Goal: Task Accomplishment & Management: Use online tool/utility

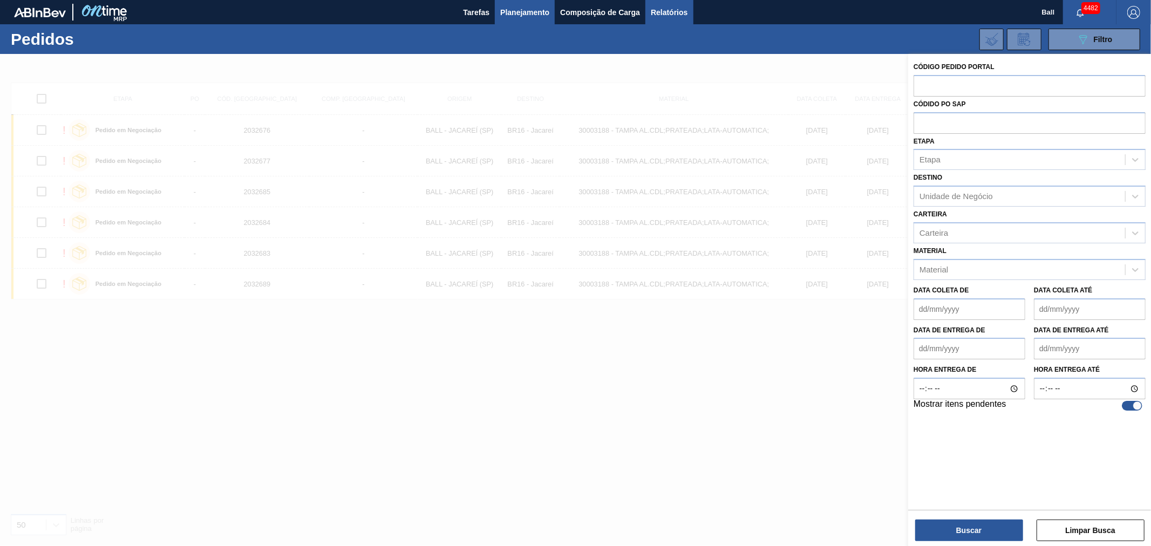
click at [672, 6] on span "Relatórios" at bounding box center [669, 12] width 37 height 13
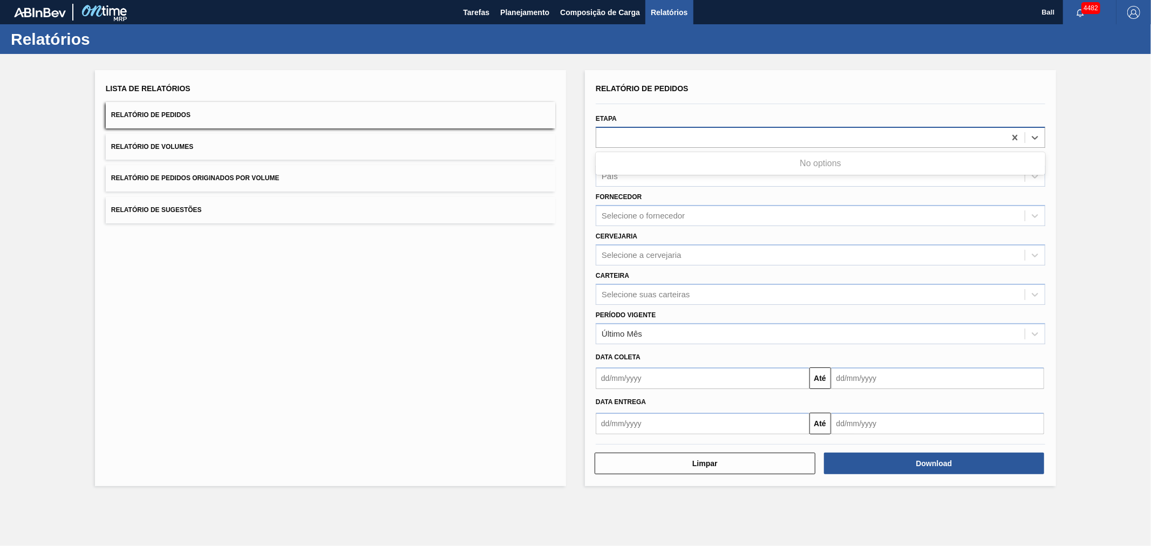
click at [633, 136] on div at bounding box center [800, 138] width 409 height 16
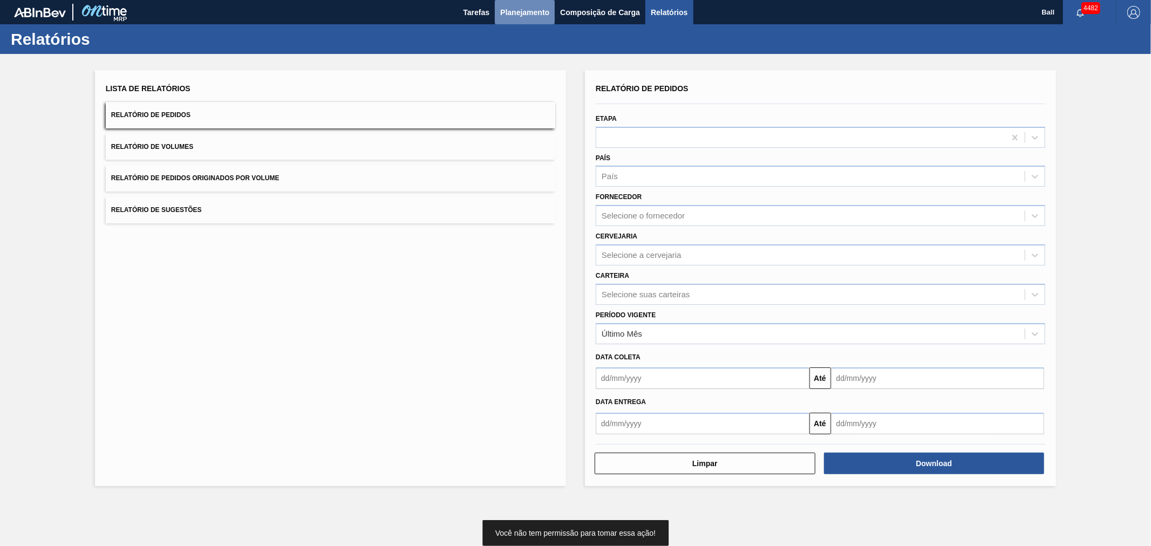
click at [540, 18] on span "Planejamento" at bounding box center [524, 12] width 49 height 13
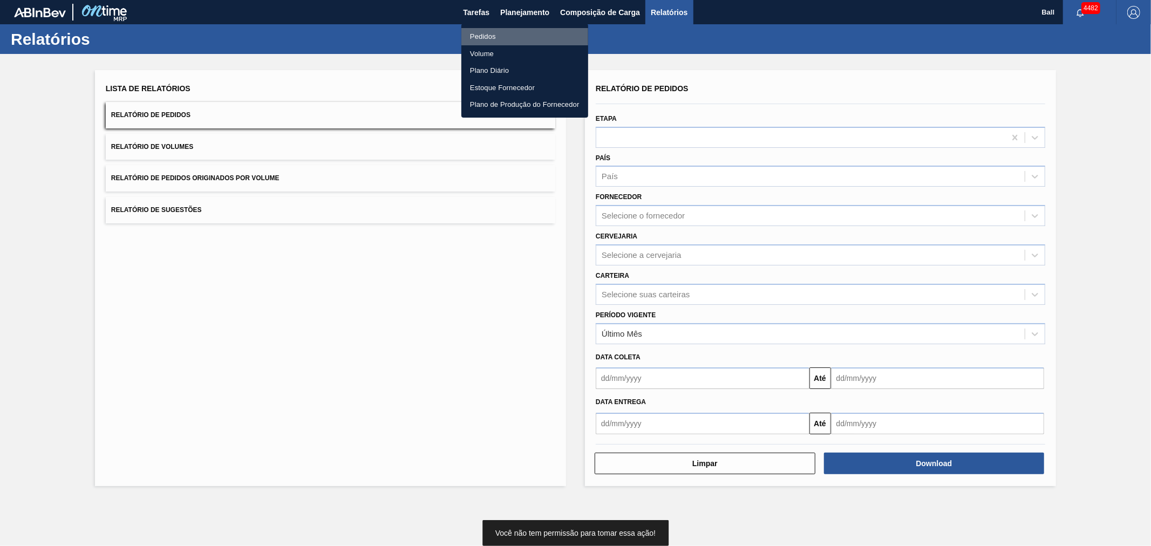
click at [494, 30] on li "Pedidos" at bounding box center [524, 36] width 127 height 17
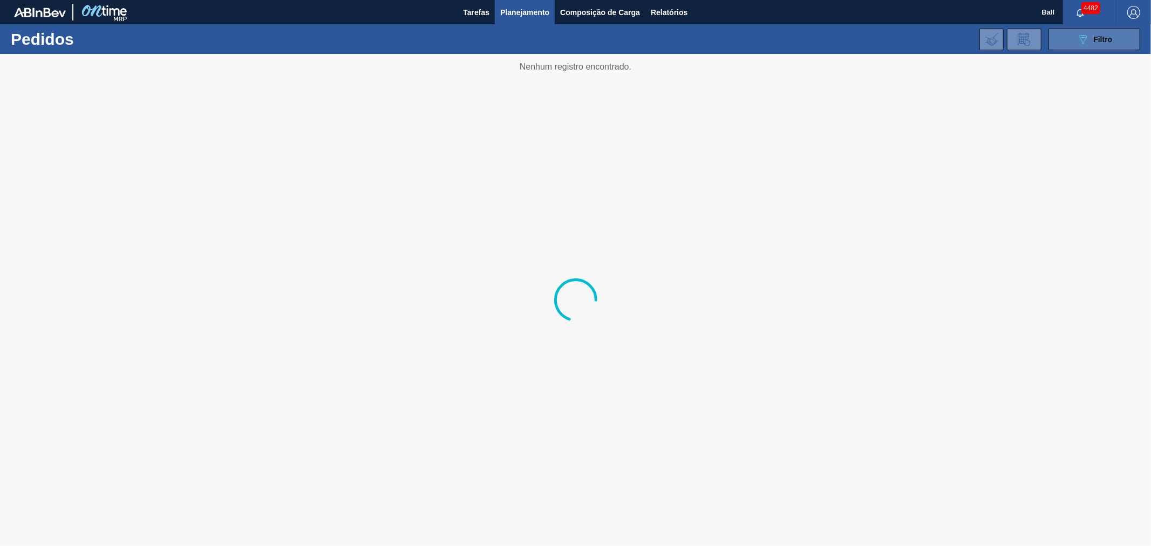
click at [1094, 41] on span "Filtro" at bounding box center [1103, 39] width 19 height 9
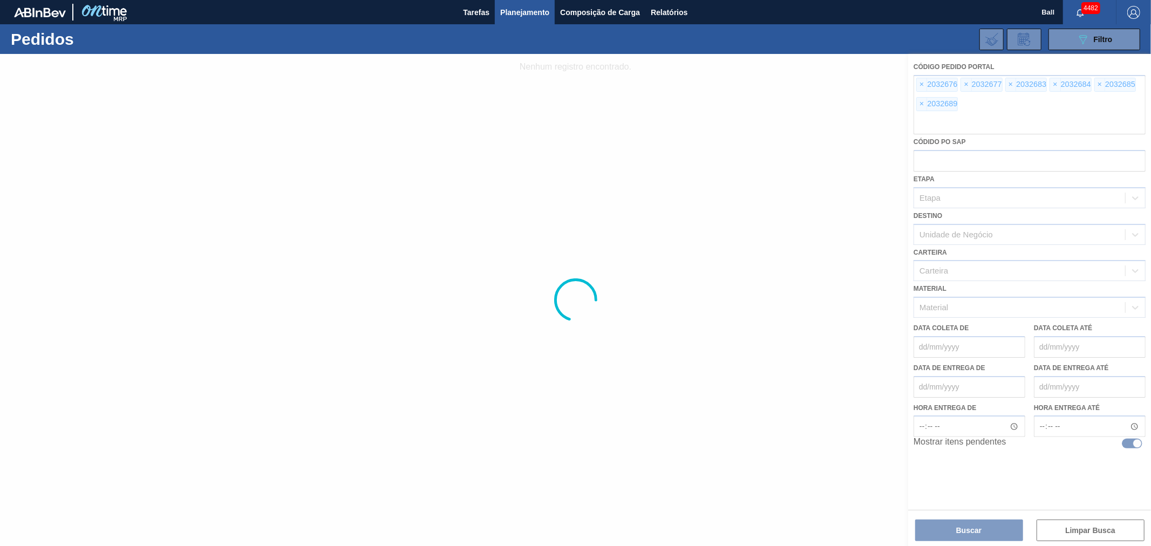
click at [922, 81] on div at bounding box center [575, 300] width 1151 height 492
click at [921, 84] on div at bounding box center [575, 300] width 1151 height 492
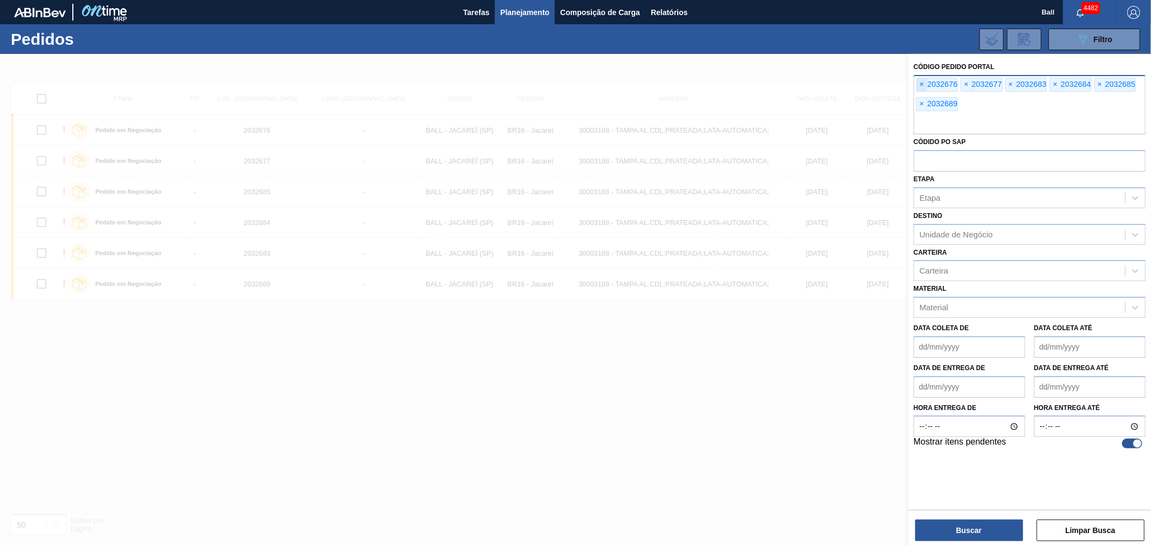
click at [920, 82] on span "×" at bounding box center [922, 84] width 10 height 13
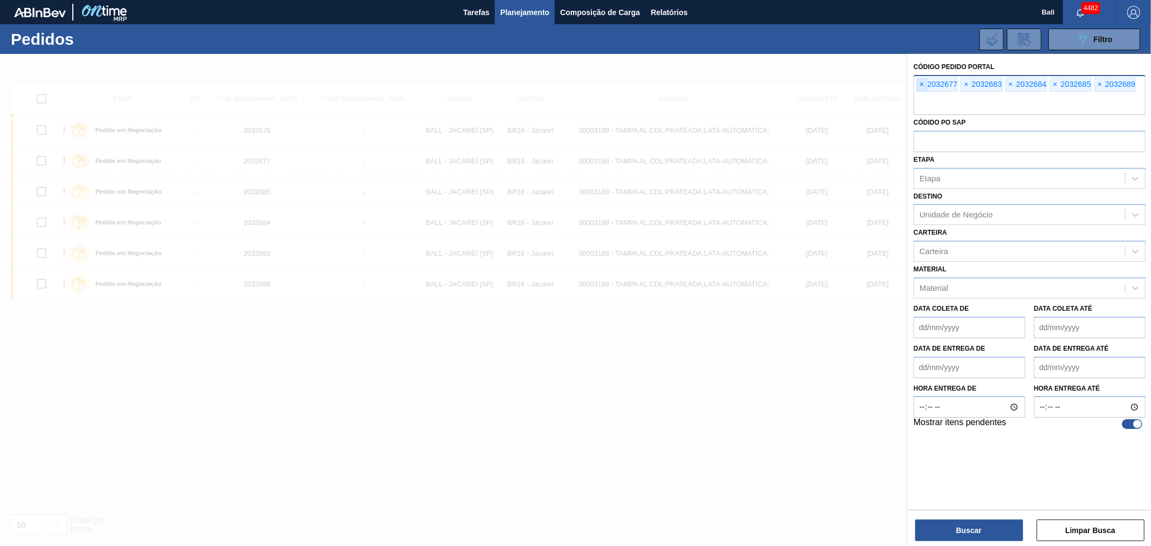
click at [920, 82] on span "×" at bounding box center [922, 84] width 10 height 13
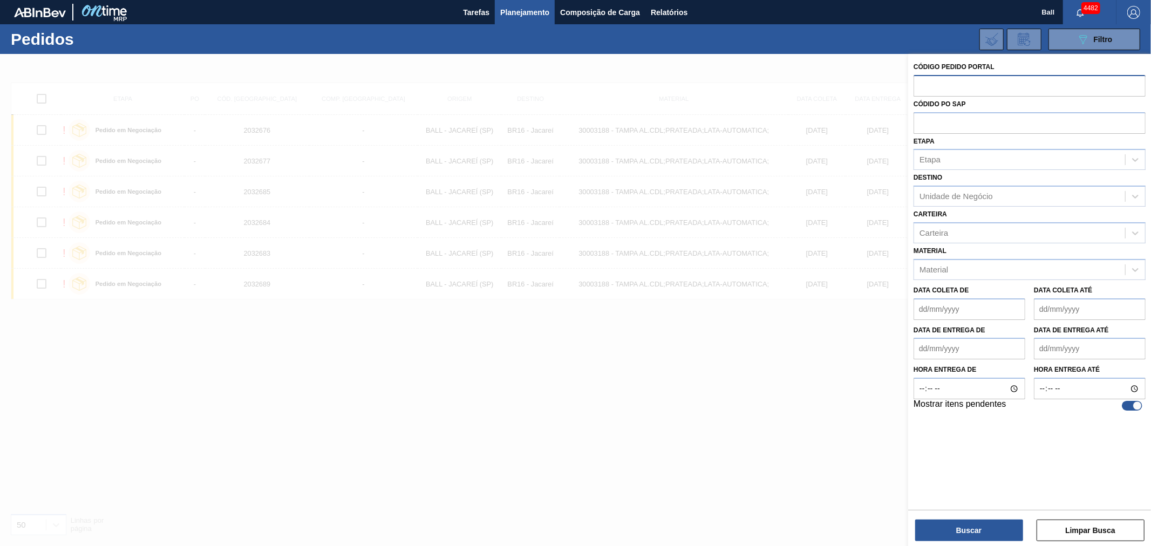
click at [920, 82] on input "text" at bounding box center [1030, 85] width 232 height 21
paste input "text"
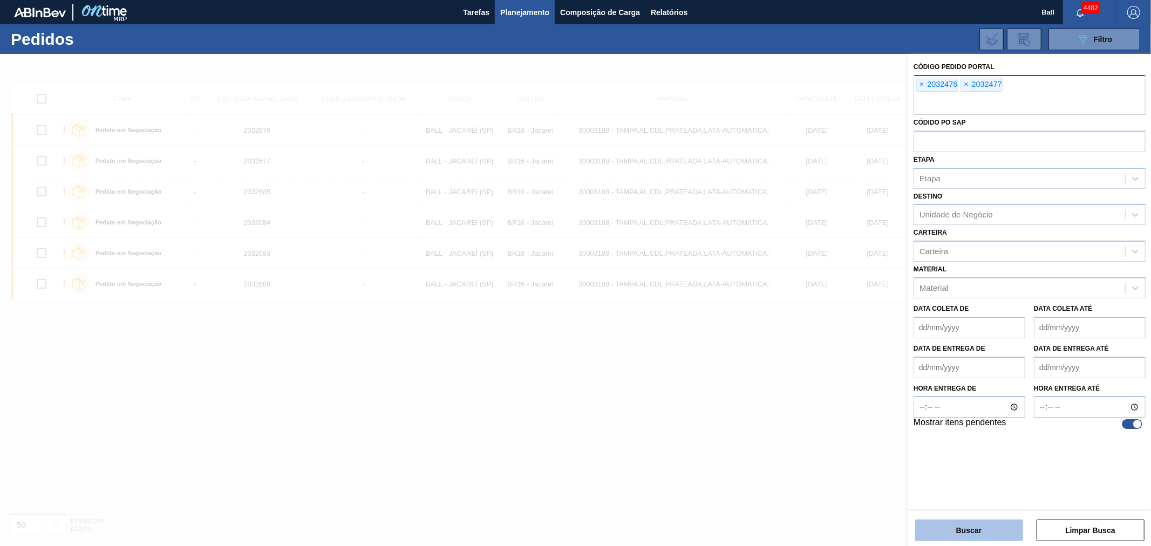
click at [938, 521] on button "Buscar" at bounding box center [969, 531] width 108 height 22
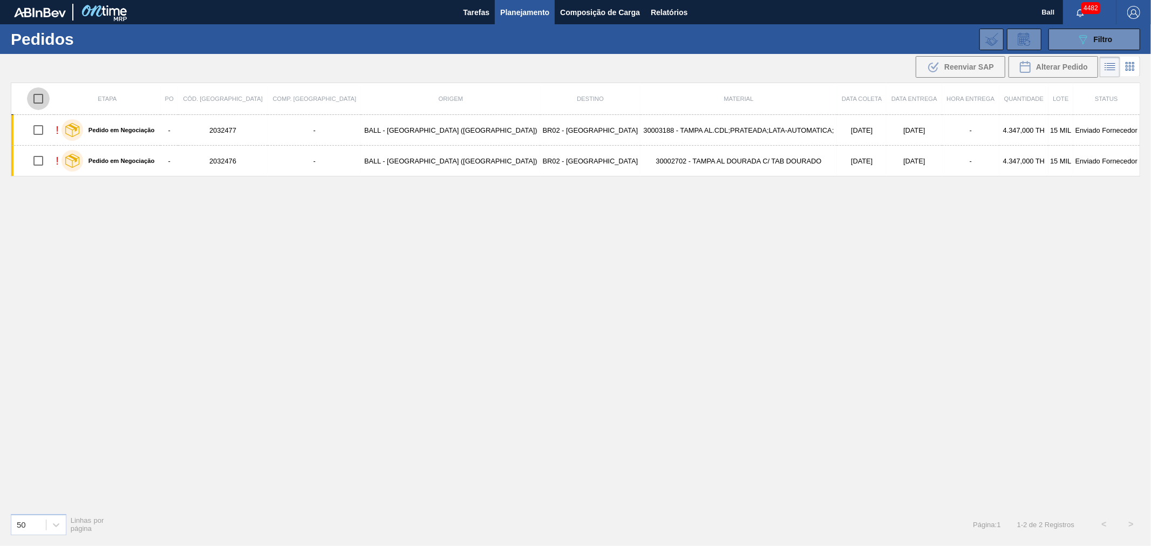
click at [45, 100] on input "checkbox" at bounding box center [38, 98] width 23 height 23
checkbox input "true"
click at [957, 62] on div ".b{fill:var(--color-action-default)} Reenviar SAP" at bounding box center [960, 66] width 67 height 13
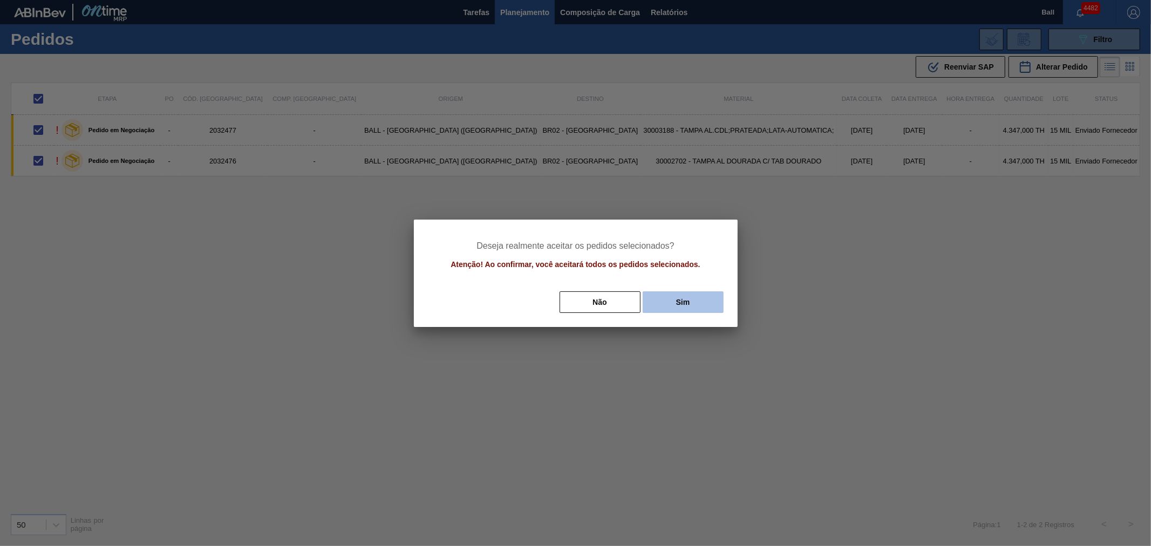
click at [675, 299] on button "Sim" at bounding box center [683, 302] width 81 height 22
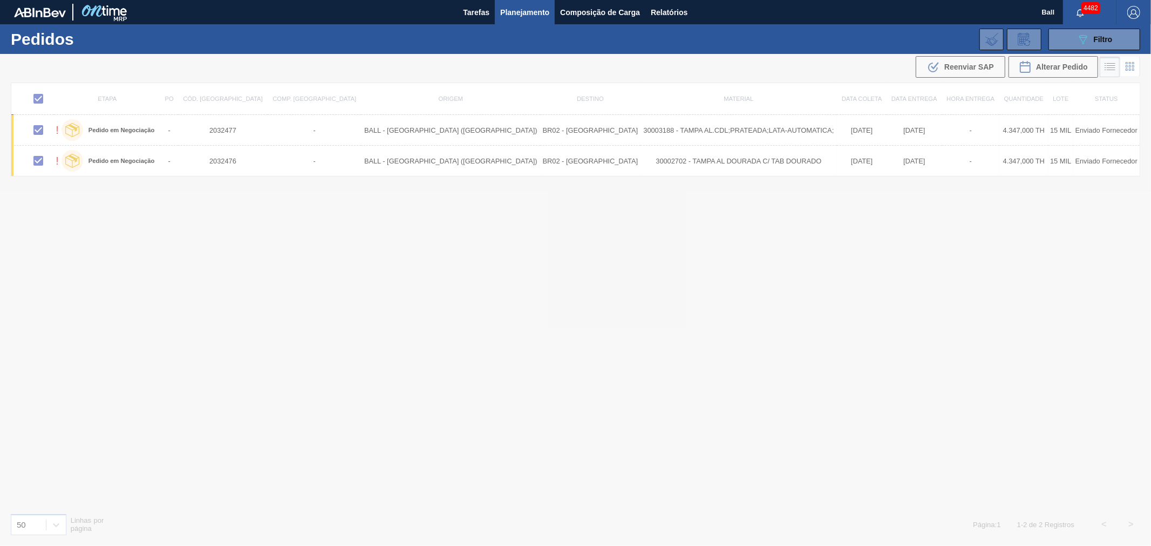
checkbox input "false"
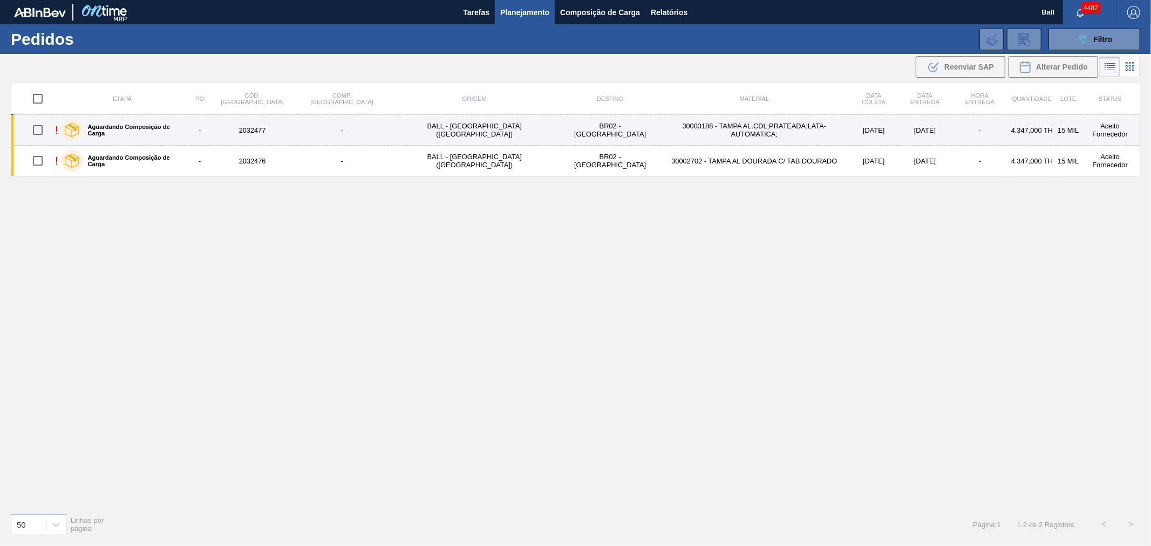
click at [733, 134] on td "30003188 - TAMPA AL.CDL;PRATEADA;LATA-AUTOMATICA;" at bounding box center [754, 130] width 190 height 31
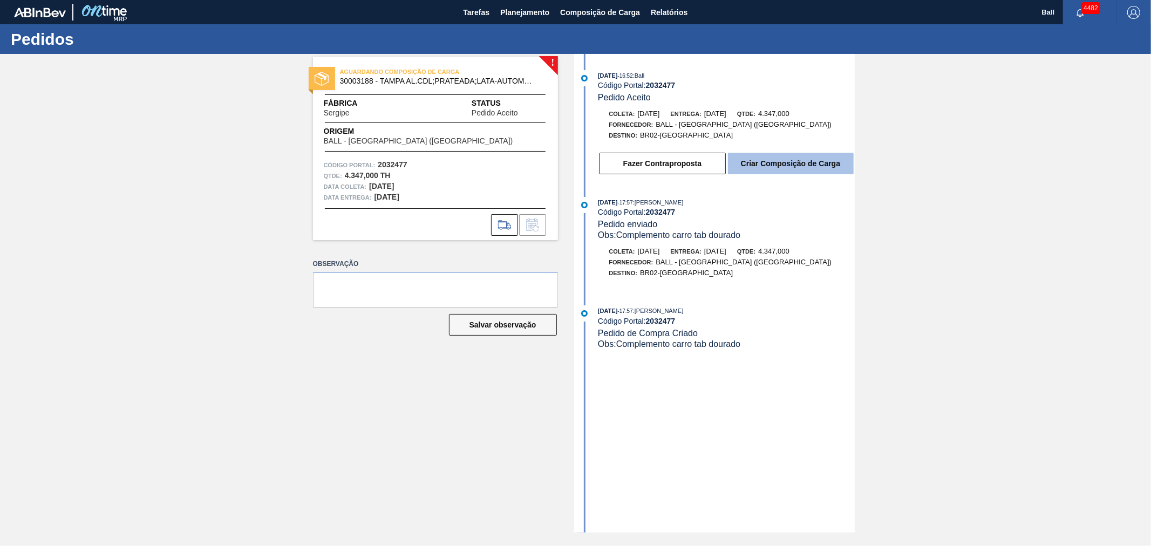
click at [760, 164] on button "Criar Composição de Carga" at bounding box center [791, 164] width 126 height 22
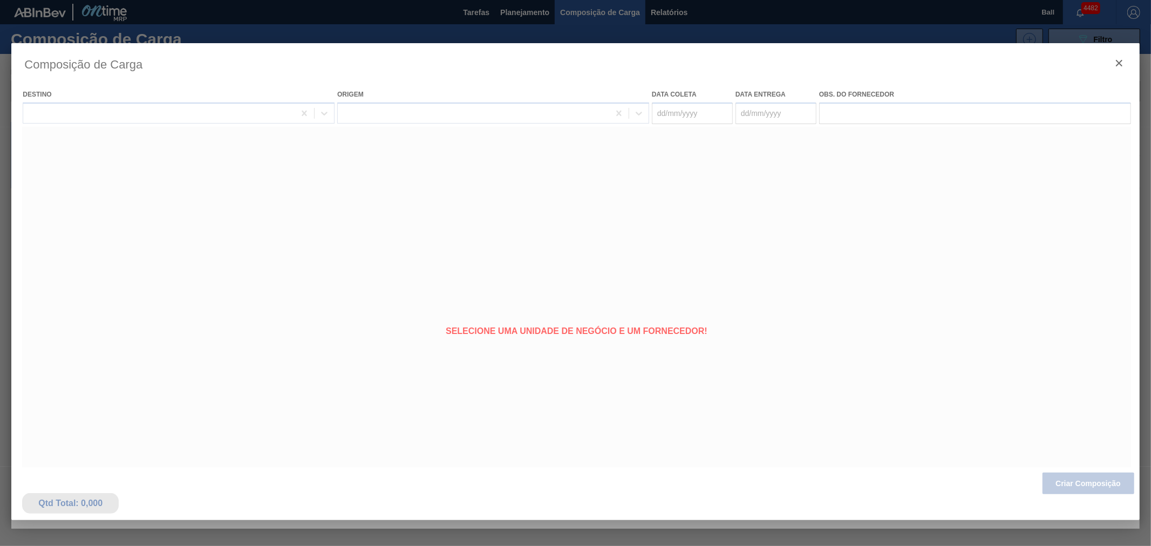
type coleta "[DATE]"
type entrega "[DATE]"
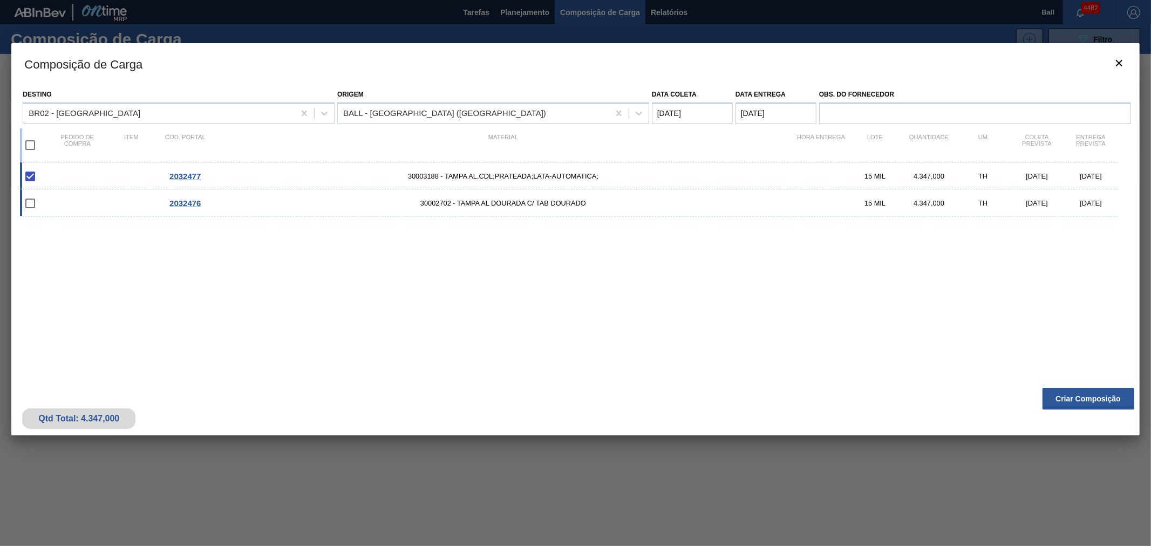
click at [31, 203] on input "checkbox" at bounding box center [30, 203] width 23 height 23
checkbox input "false"
click at [1066, 391] on button "Criar Composição" at bounding box center [1089, 399] width 92 height 22
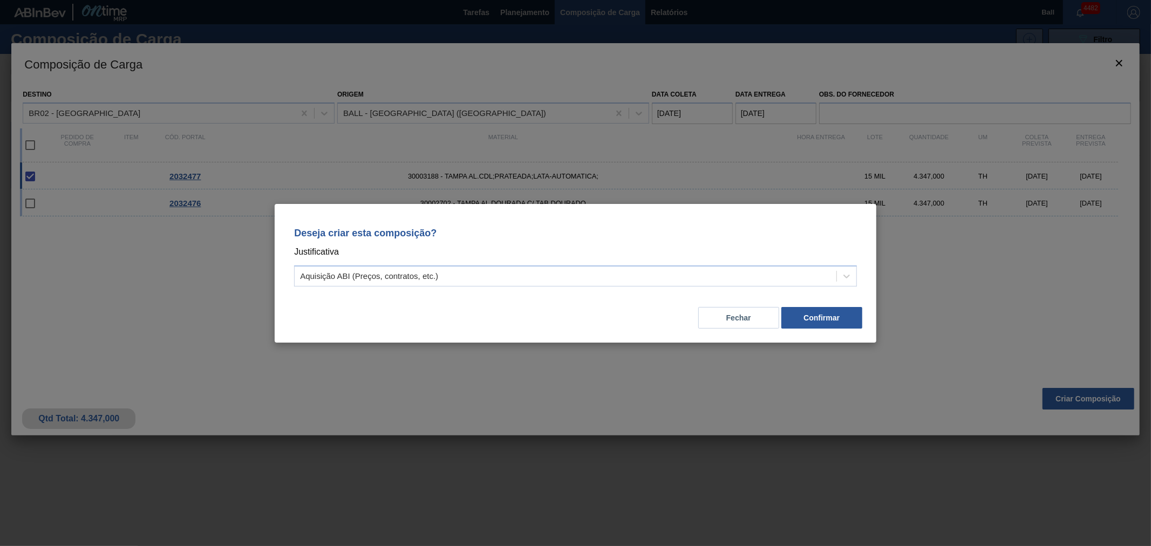
click at [471, 258] on p "Justificativa" at bounding box center [575, 252] width 563 height 14
click at [451, 273] on div "Aquisição ABI (Preços, contratos, etc.)" at bounding box center [566, 276] width 542 height 16
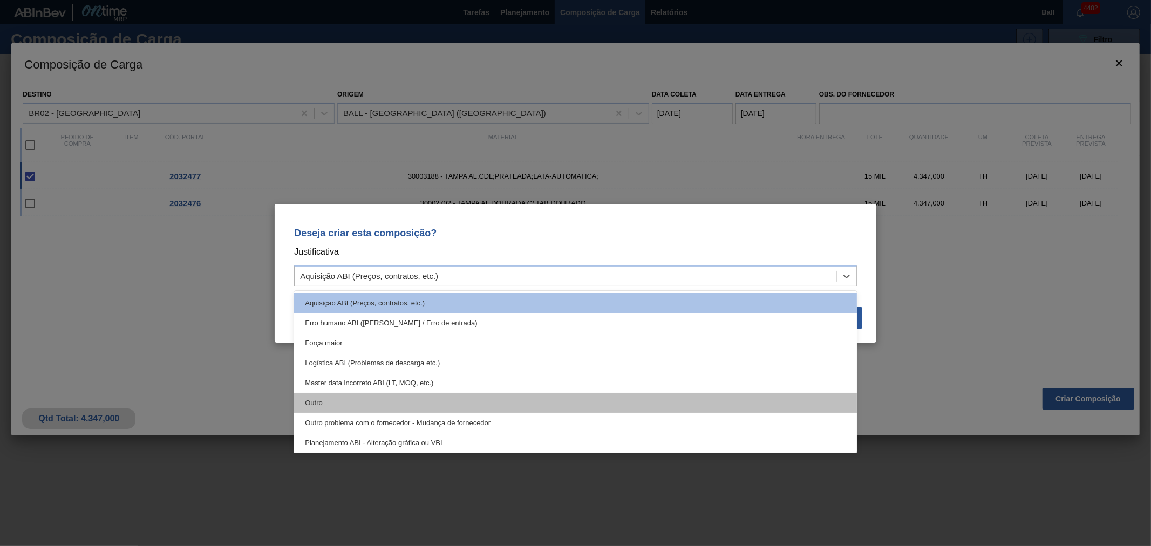
click at [366, 406] on div "Outro" at bounding box center [575, 403] width 563 height 20
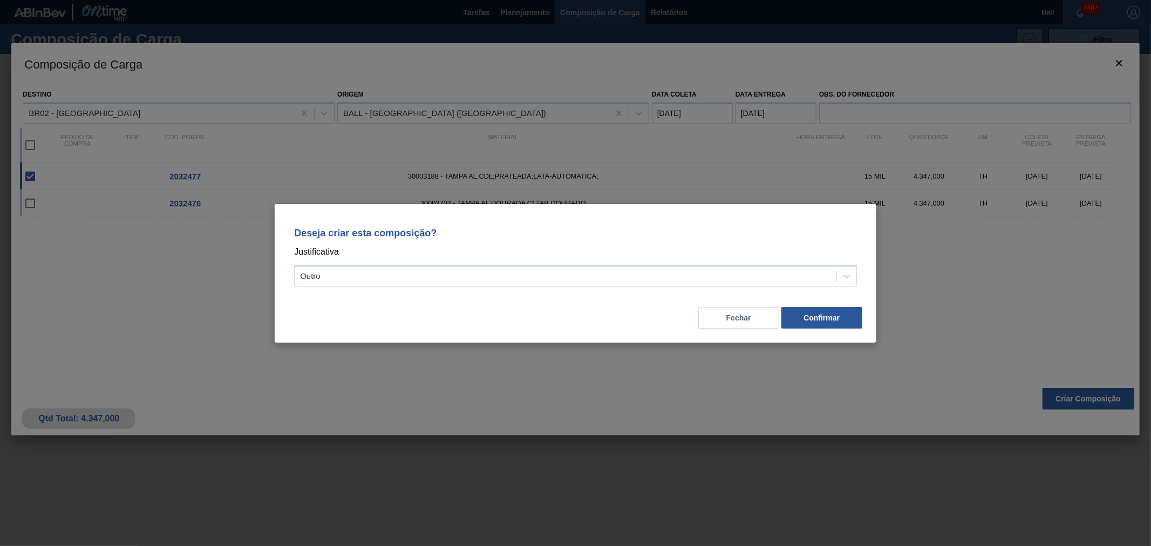
click at [826, 305] on div "Fechar Confirmar" at bounding box center [576, 311] width 576 height 37
click at [815, 318] on button "Confirmar" at bounding box center [821, 318] width 81 height 22
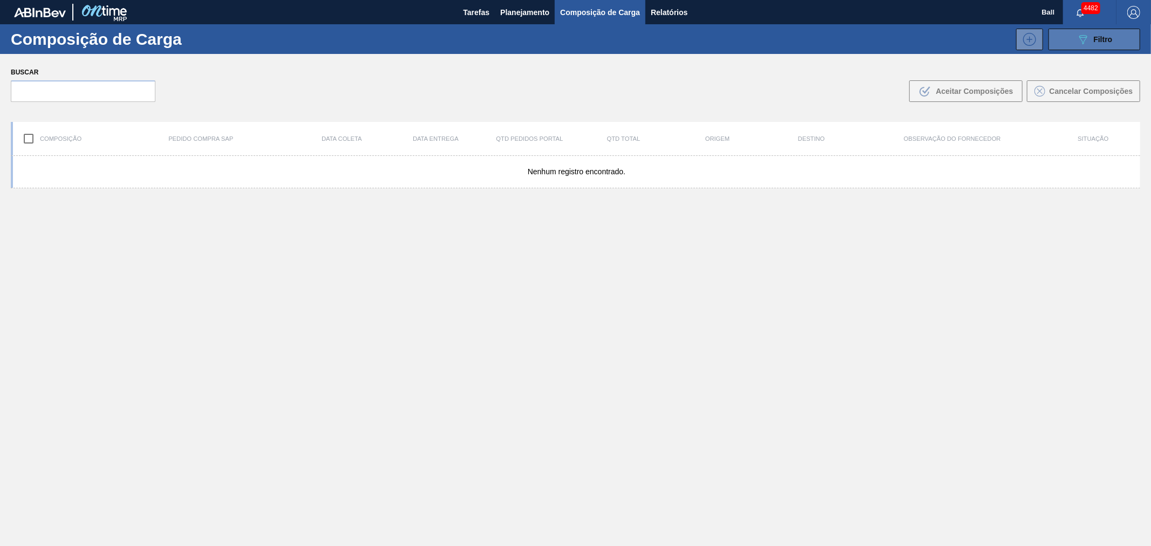
click at [1106, 42] on span "Filtro" at bounding box center [1103, 39] width 19 height 9
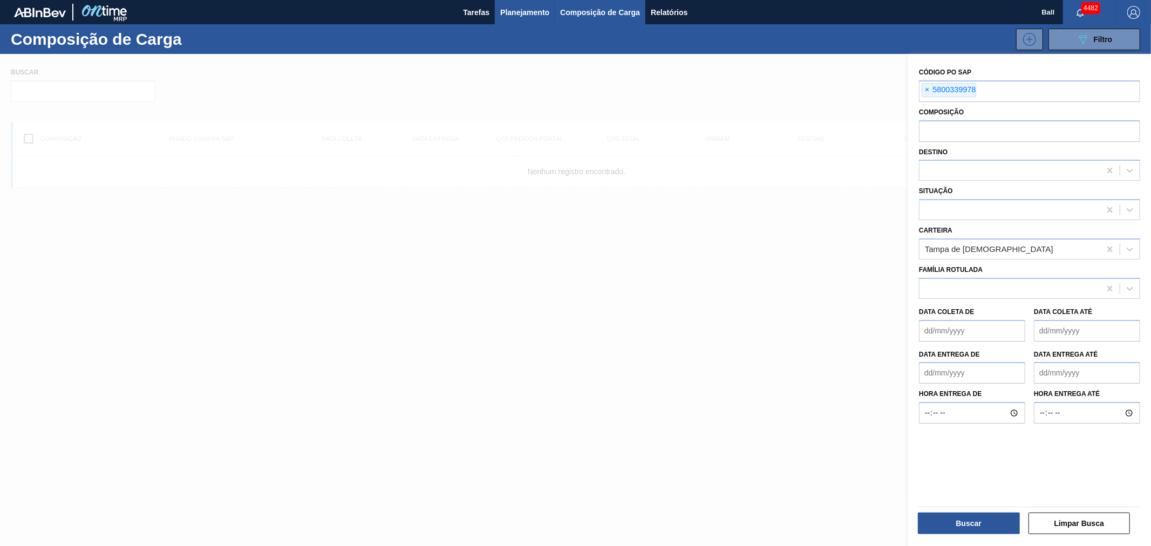
click at [530, 14] on span "Planejamento" at bounding box center [524, 12] width 49 height 13
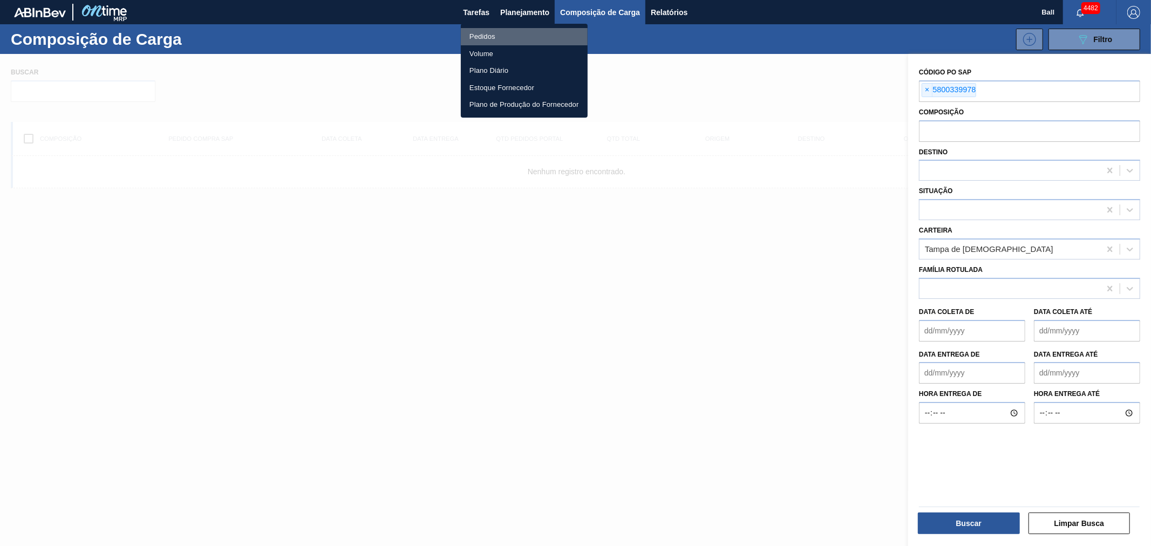
click at [491, 38] on li "Pedidos" at bounding box center [524, 36] width 127 height 17
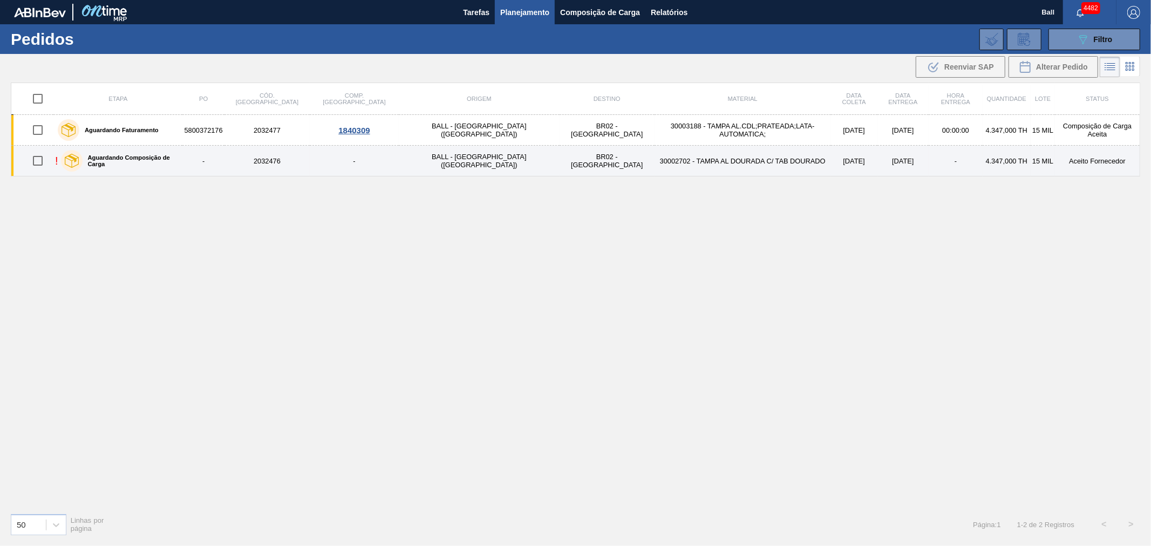
click at [153, 162] on label "Aguardando Composição de Carga" at bounding box center [131, 160] width 96 height 13
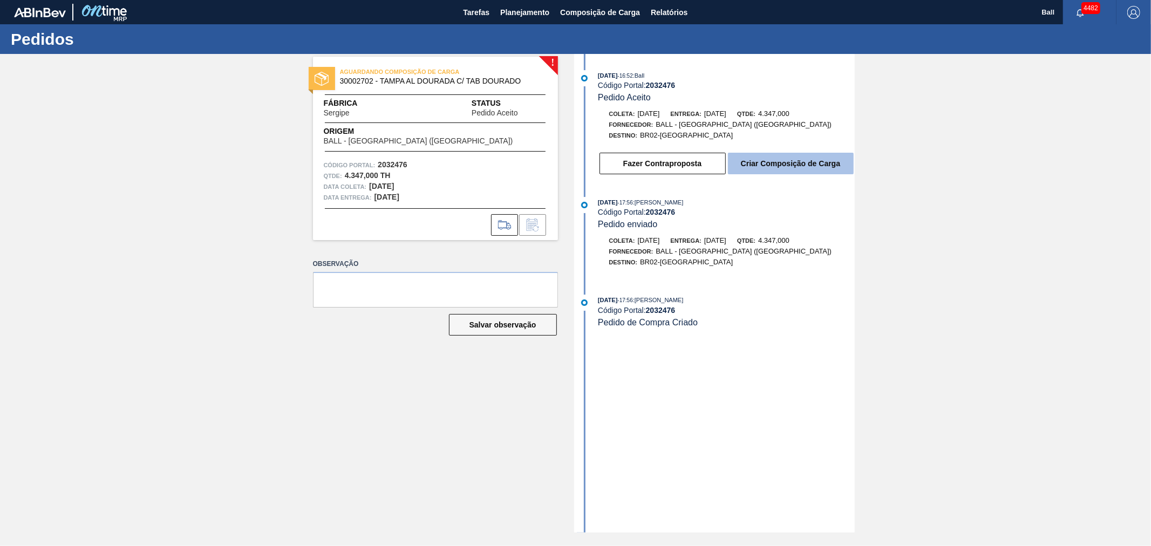
click at [795, 164] on button "Criar Composição de Carga" at bounding box center [791, 164] width 126 height 22
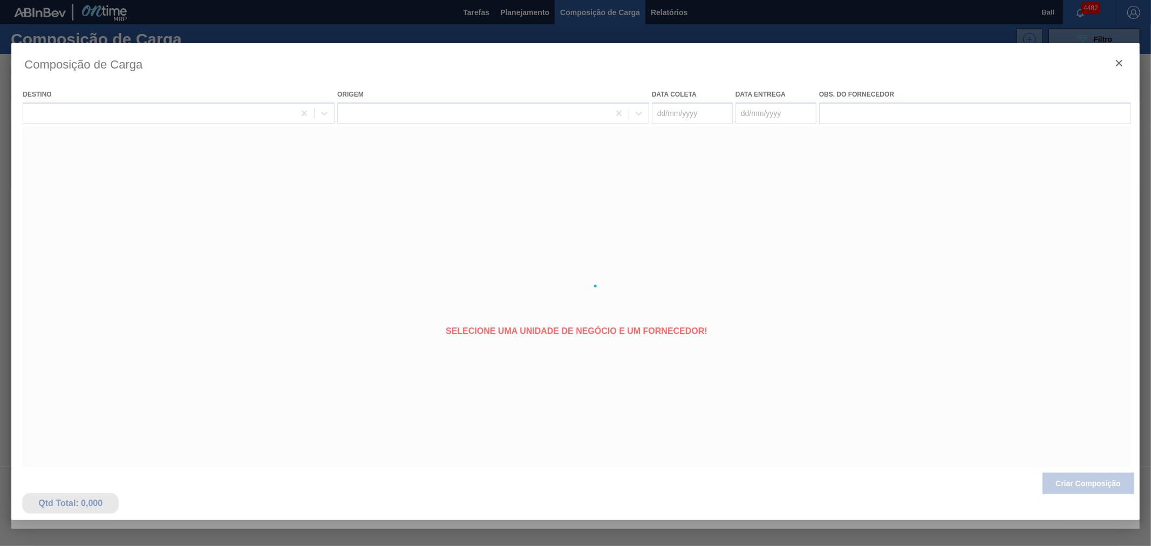
type coleta "[DATE]"
type entrega "[DATE]"
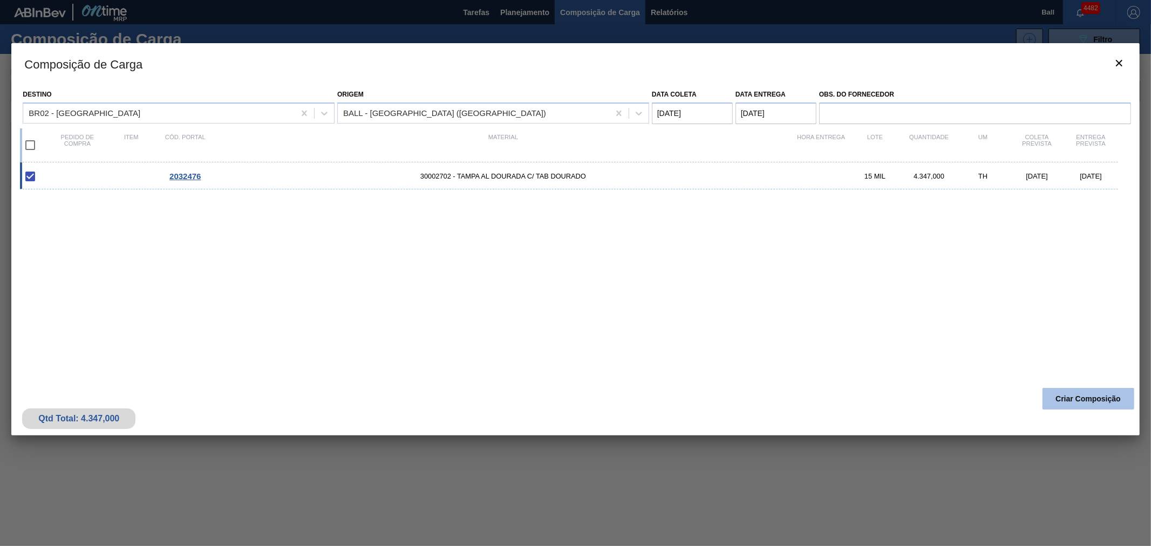
click at [1094, 396] on button "Criar Composição" at bounding box center [1089, 399] width 92 height 22
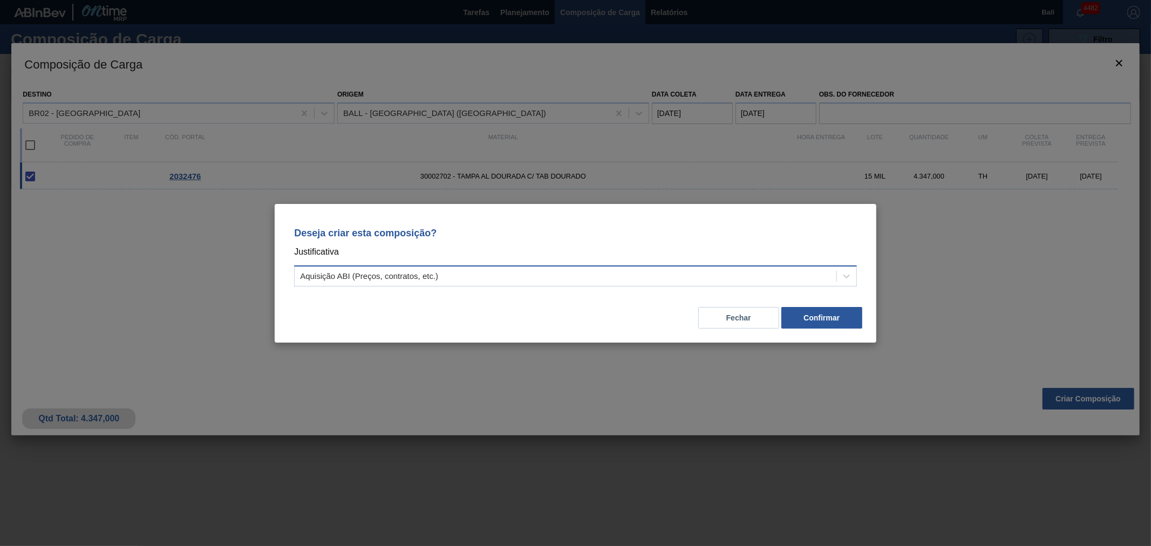
click at [449, 274] on div "Aquisição ABI (Preços, contratos, etc.)" at bounding box center [566, 276] width 542 height 16
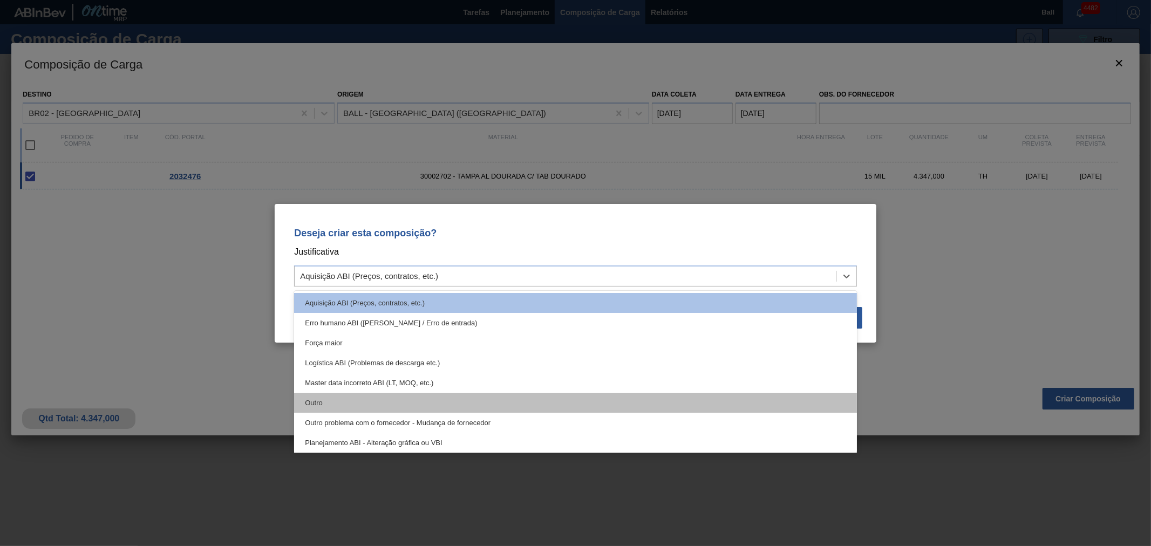
click at [443, 406] on div "Outro" at bounding box center [575, 403] width 563 height 20
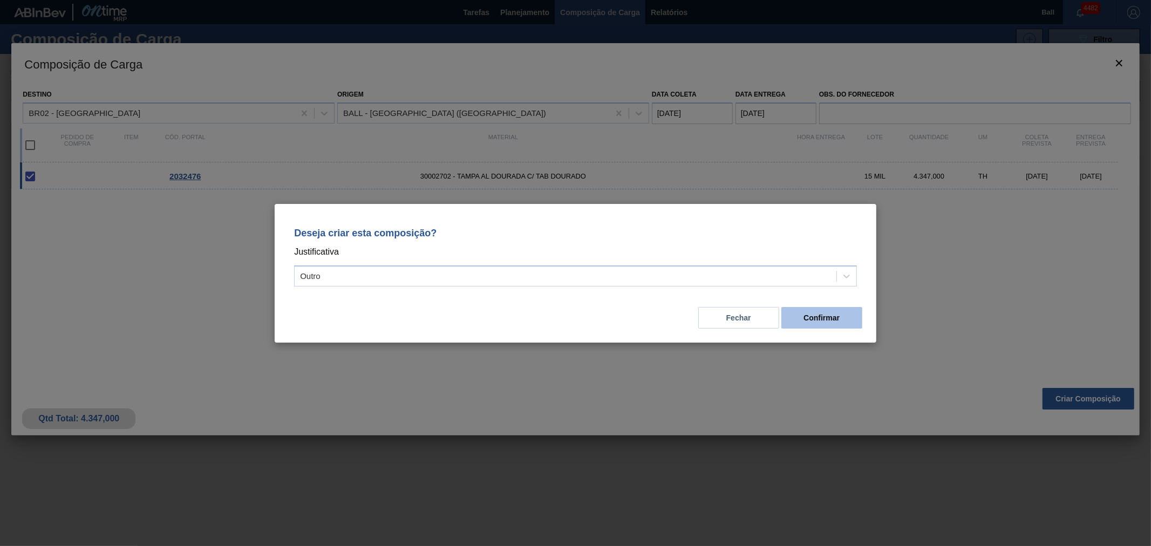
click at [830, 324] on button "Confirmar" at bounding box center [821, 318] width 81 height 22
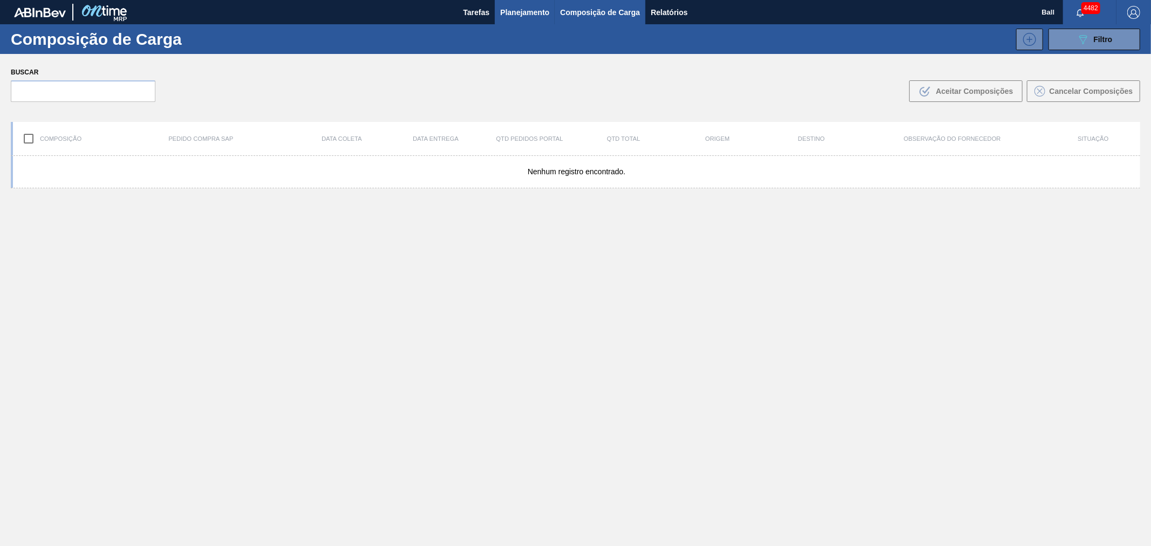
click at [521, 13] on span "Planejamento" at bounding box center [524, 12] width 49 height 13
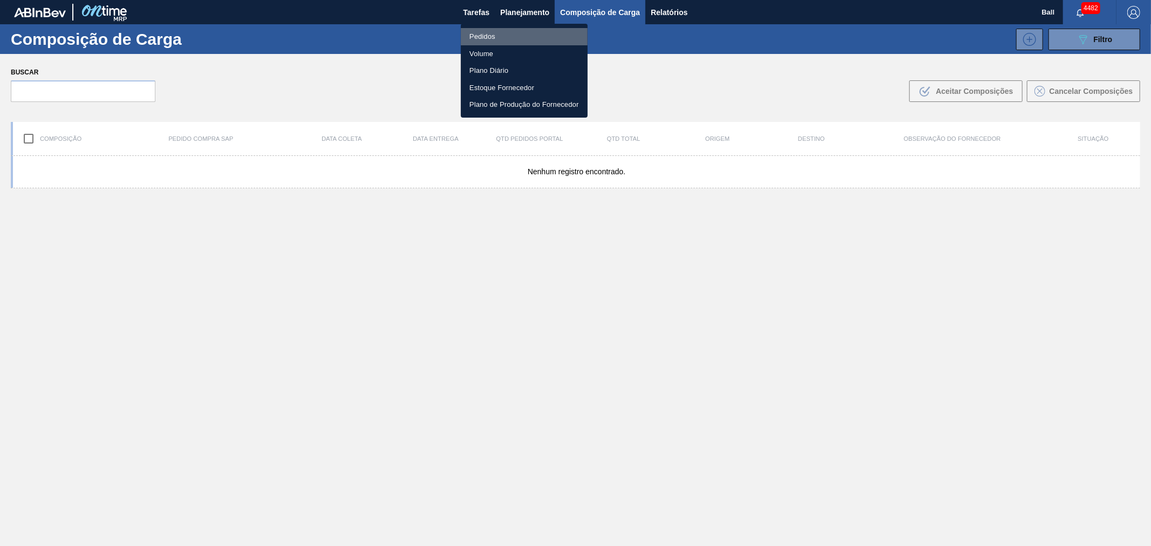
click at [504, 33] on li "Pedidos" at bounding box center [524, 36] width 127 height 17
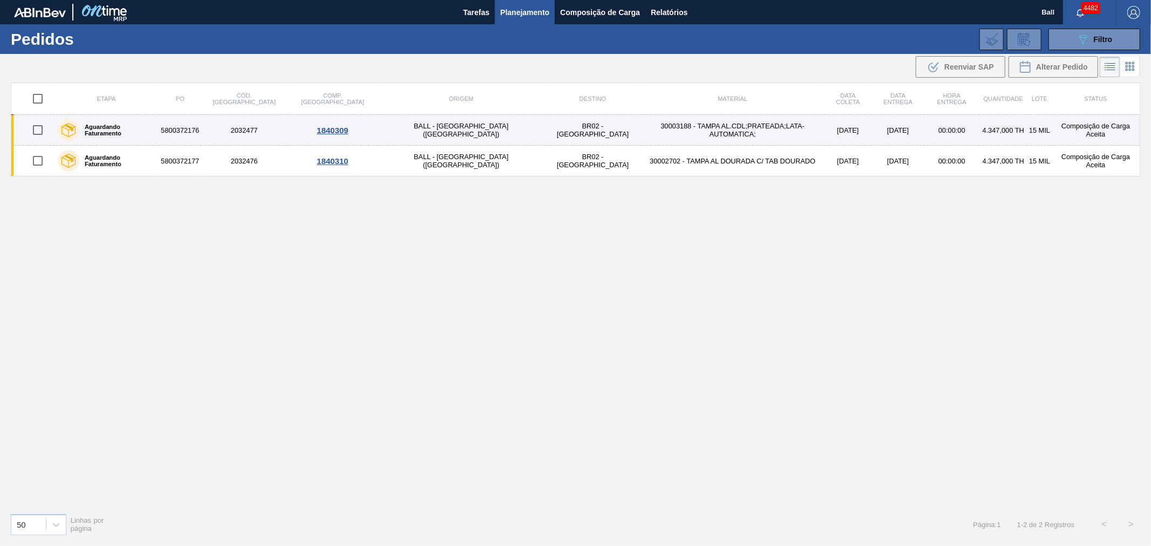
click at [417, 134] on td "BALL - [GEOGRAPHIC_DATA] ([GEOGRAPHIC_DATA])" at bounding box center [461, 130] width 167 height 31
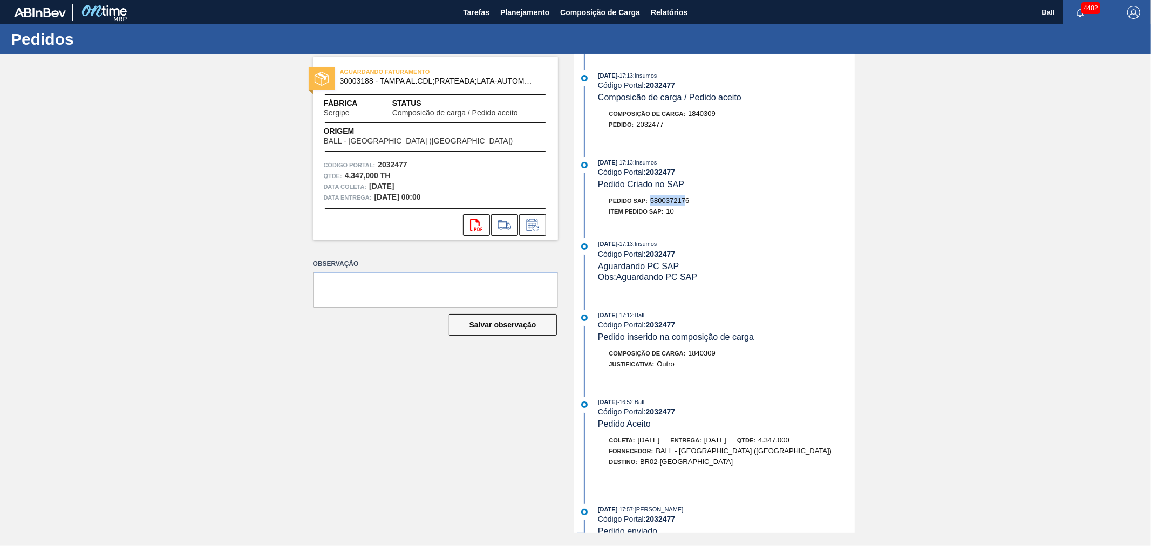
drag, startPoint x: 689, startPoint y: 202, endPoint x: 652, endPoint y: 204, distance: 36.8
click at [652, 204] on span "5800372176" at bounding box center [669, 200] width 39 height 8
drag, startPoint x: 689, startPoint y: 201, endPoint x: 651, endPoint y: 201, distance: 37.8
click at [651, 201] on span "5800372176" at bounding box center [669, 200] width 39 height 8
copy span "5800372176"
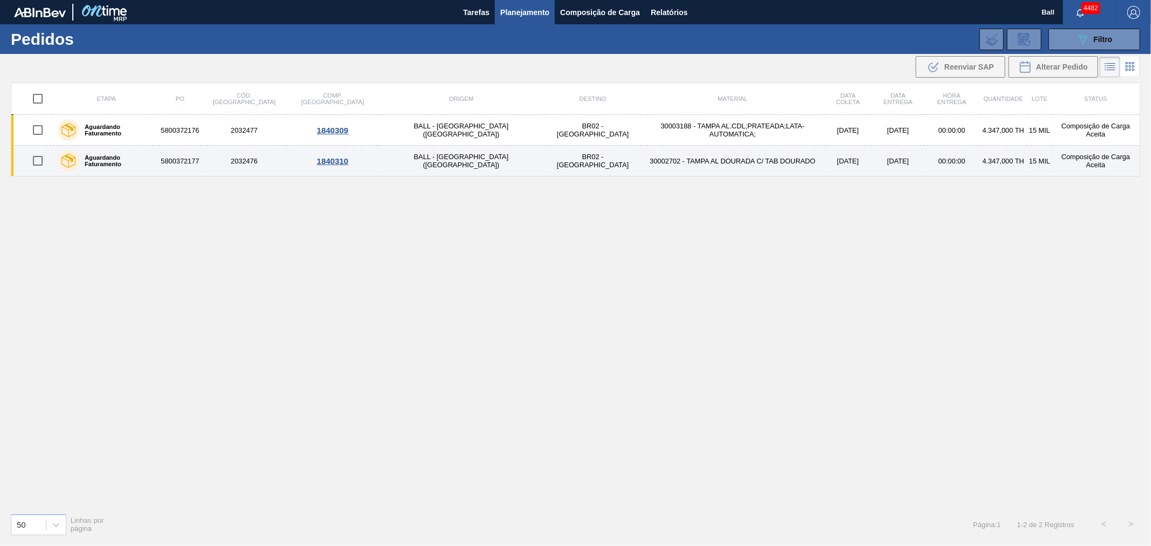
click at [641, 163] on td "30002702 - TAMPA AL DOURADA C/ TAB DOURADO" at bounding box center [732, 161] width 183 height 31
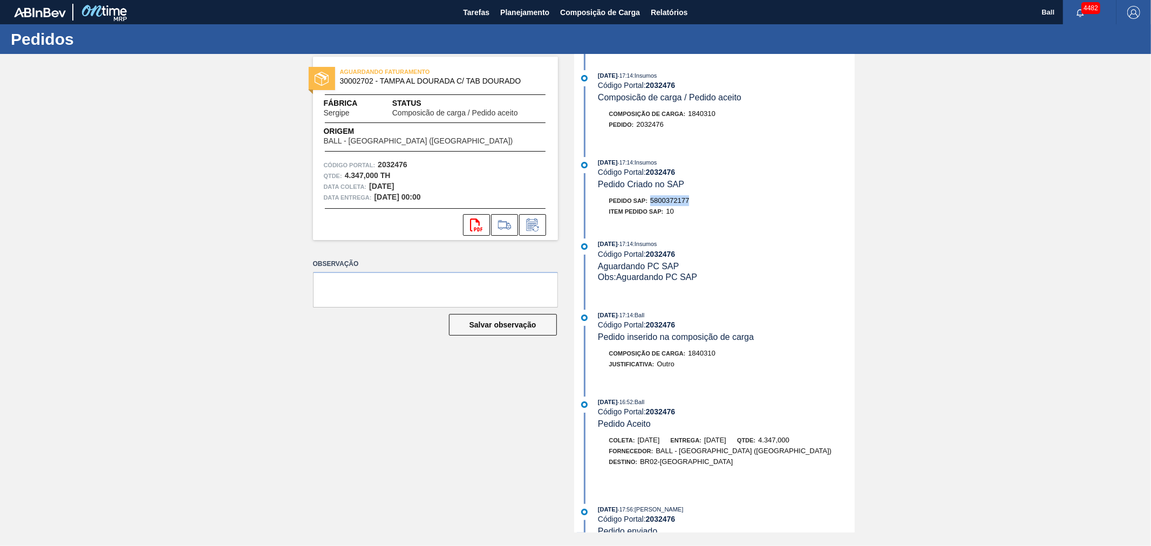
drag, startPoint x: 696, startPoint y: 203, endPoint x: 649, endPoint y: 206, distance: 47.1
click at [649, 206] on div "Pedido SAP: 5800372177" at bounding box center [726, 200] width 256 height 11
copy span "5800372177"
click at [659, 17] on span "Relatórios" at bounding box center [669, 12] width 37 height 13
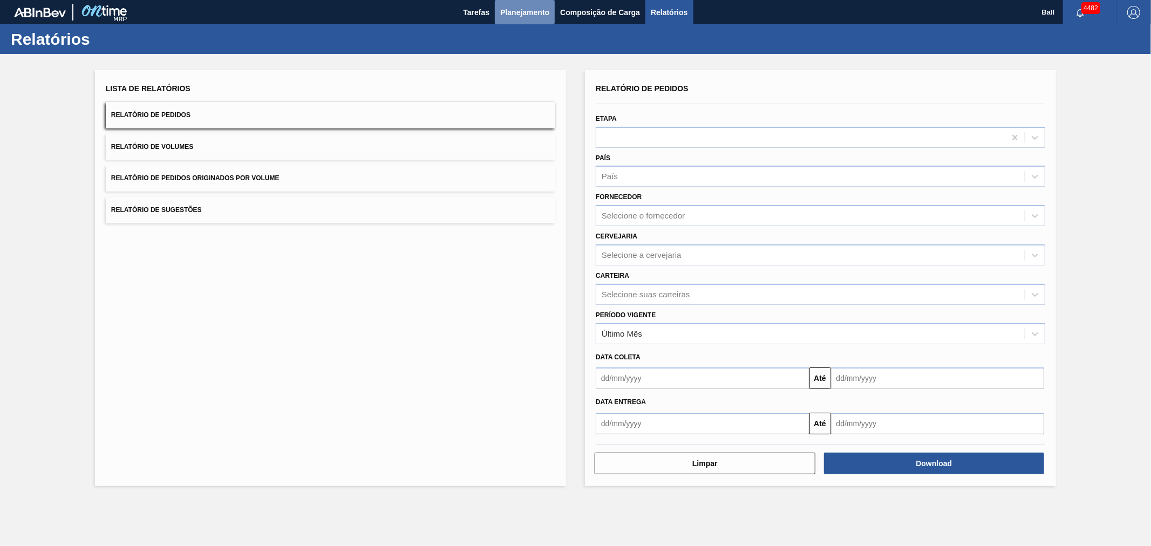
click at [527, 17] on span "Planejamento" at bounding box center [524, 12] width 49 height 13
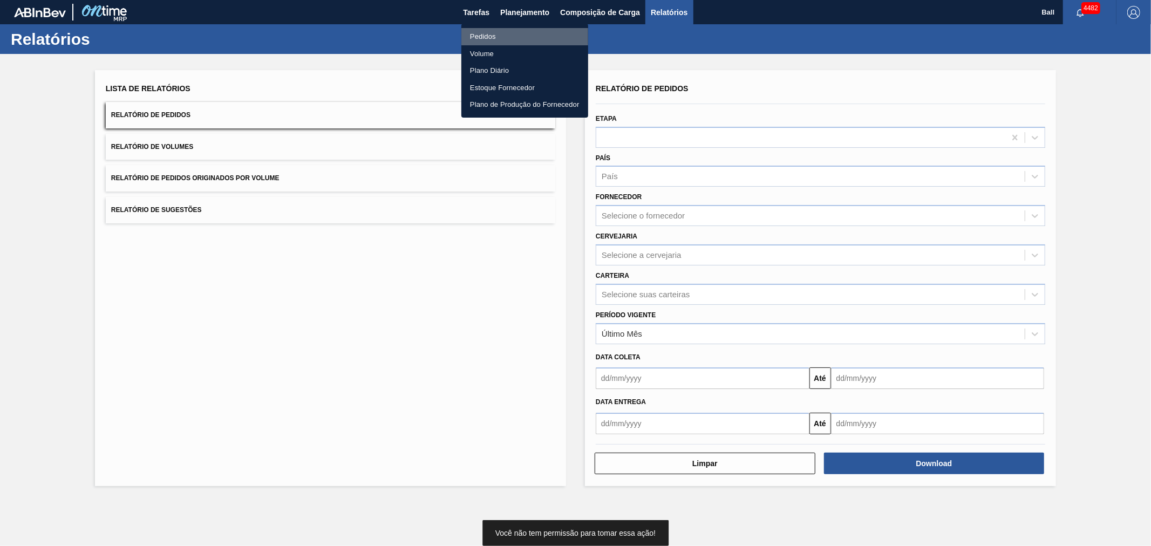
click at [480, 33] on li "Pedidos" at bounding box center [524, 36] width 127 height 17
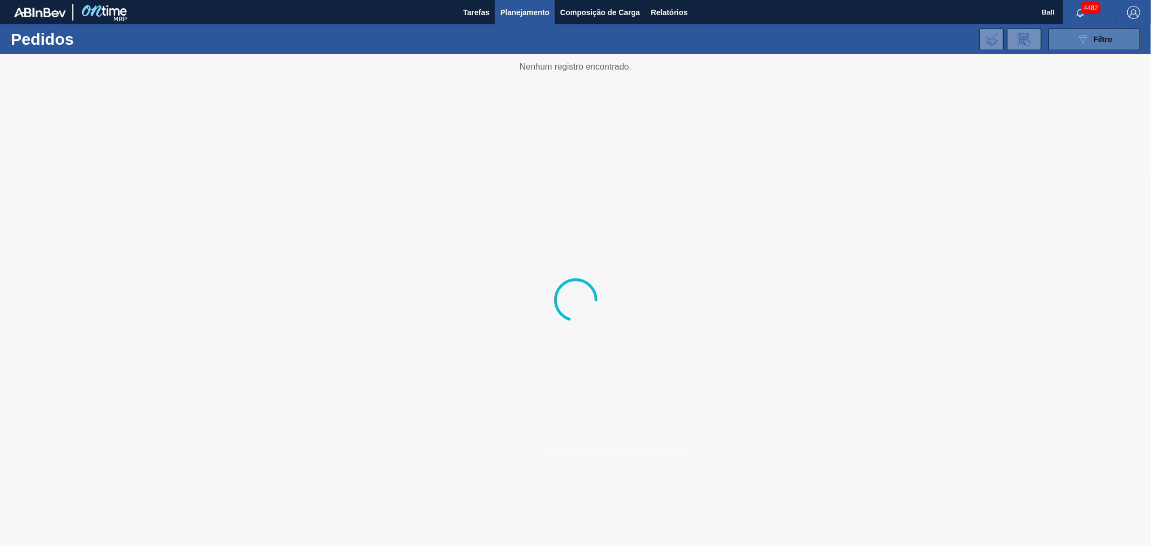
click at [1080, 38] on icon "089F7B8B-B2A5-4AFE-B5C0-19BA573D28AC" at bounding box center [1082, 39] width 13 height 13
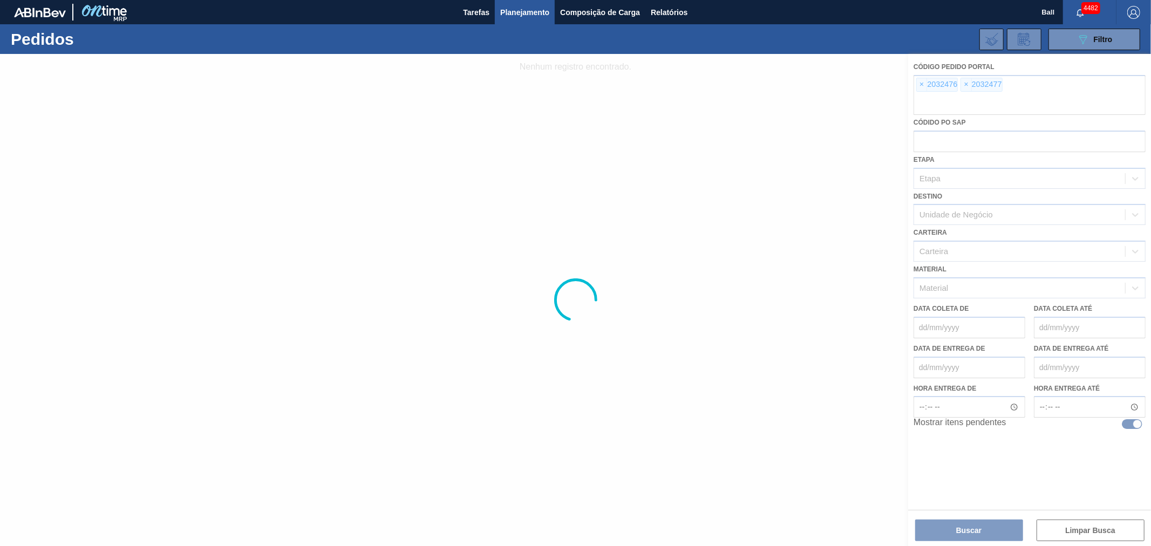
drag, startPoint x: 903, startPoint y: 86, endPoint x: 917, endPoint y: 81, distance: 14.8
click at [904, 85] on div at bounding box center [575, 300] width 1151 height 492
click at [922, 81] on div at bounding box center [575, 300] width 1151 height 492
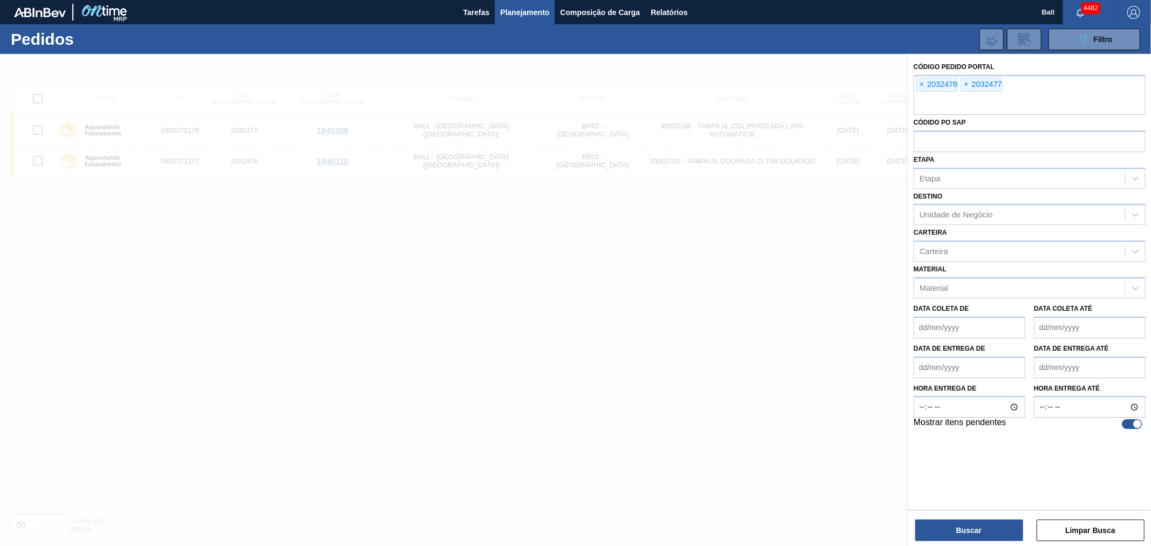
click at [922, 81] on span "×" at bounding box center [922, 84] width 10 height 13
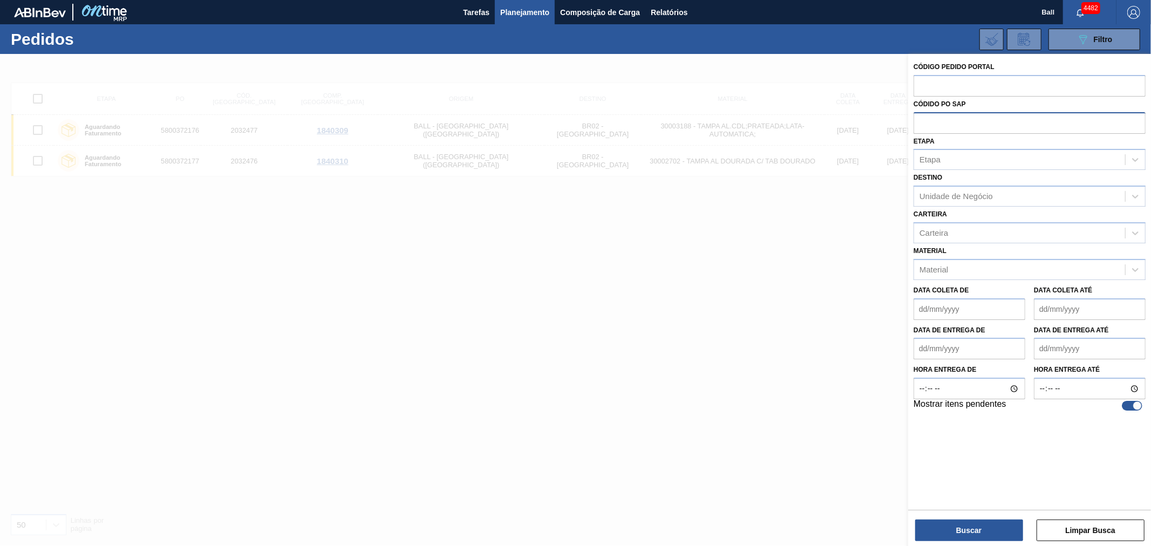
click at [936, 125] on input "text" at bounding box center [1030, 122] width 232 height 21
paste input "text"
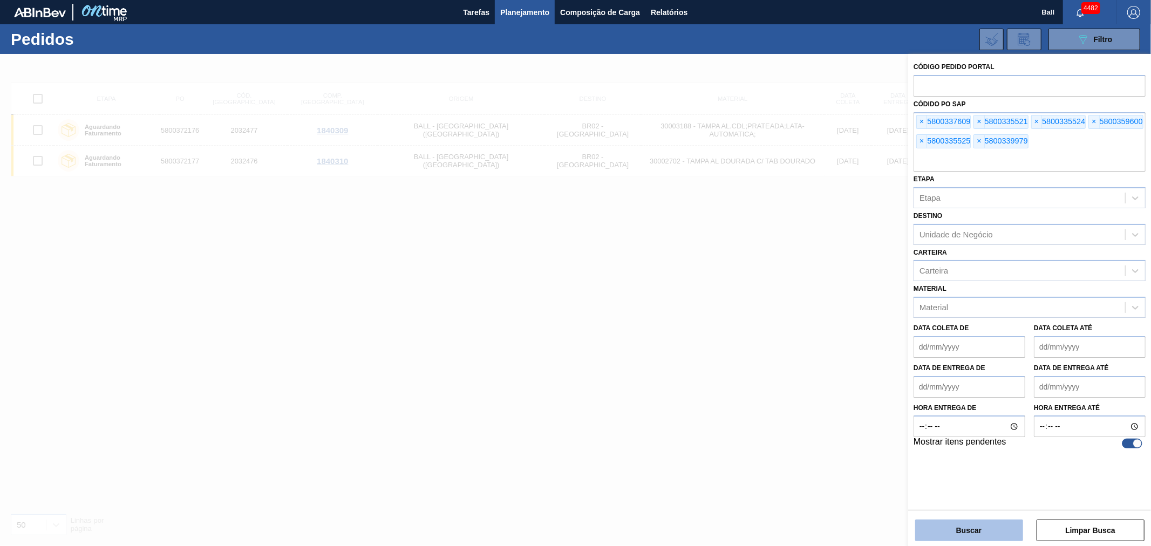
click at [978, 530] on button "Buscar" at bounding box center [969, 531] width 108 height 22
